Goal: Task Accomplishment & Management: Use online tool/utility

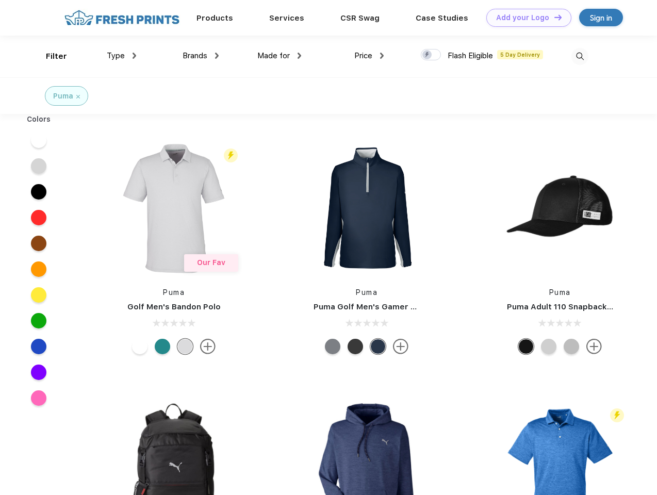
scroll to position [1, 0]
click at [525, 18] on link "Add your Logo Design Tool" at bounding box center [528, 18] width 85 height 18
click at [0, 0] on div "Design Tool" at bounding box center [0, 0] width 0 height 0
click at [553, 17] on link "Add your Logo Design Tool" at bounding box center [528, 18] width 85 height 18
click at [49, 56] on div "Filter" at bounding box center [56, 57] width 21 height 12
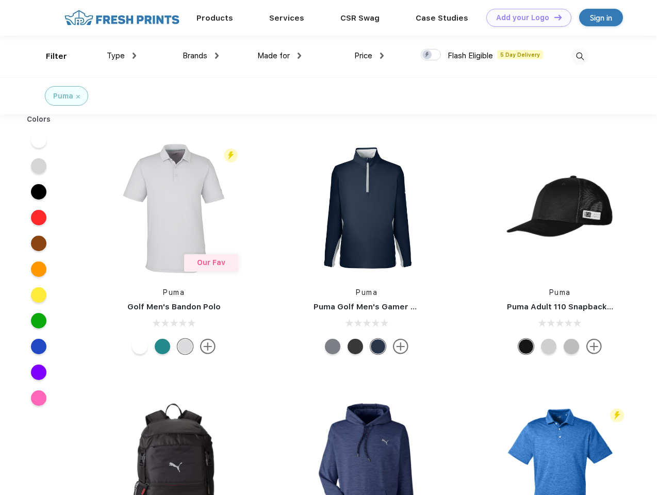
click at [122, 56] on span "Type" at bounding box center [116, 55] width 18 height 9
click at [201, 56] on span "Brands" at bounding box center [194, 55] width 25 height 9
click at [279, 56] on span "Made for" at bounding box center [273, 55] width 32 height 9
click at [369, 56] on span "Price" at bounding box center [363, 55] width 18 height 9
click at [431, 55] on div at bounding box center [431, 54] width 20 height 11
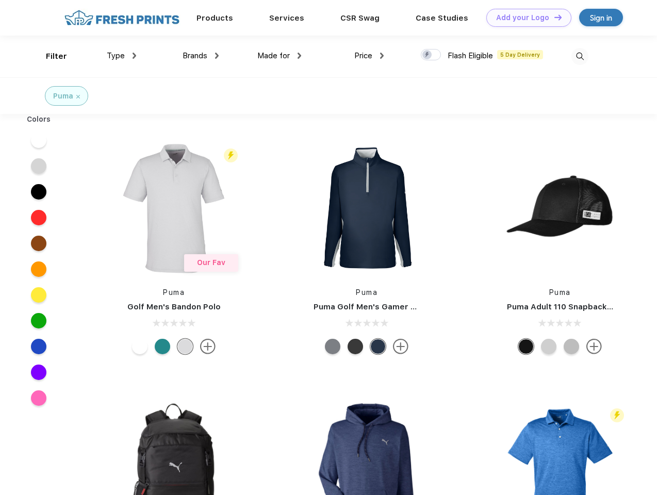
click at [427, 55] on input "checkbox" at bounding box center [424, 51] width 7 height 7
click at [579, 56] on img at bounding box center [579, 56] width 17 height 17
